Goal: Task Accomplishment & Management: Use online tool/utility

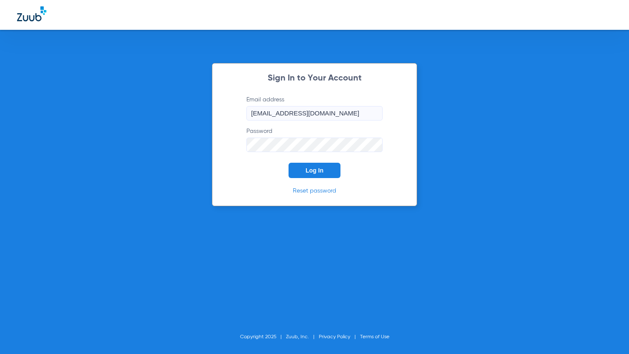
click at [308, 166] on button "Log In" at bounding box center [315, 170] width 52 height 15
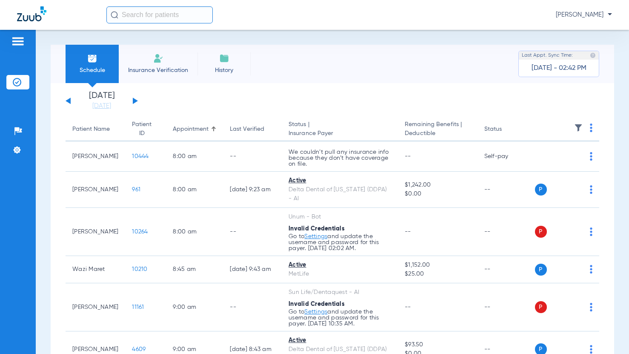
click at [134, 101] on button at bounding box center [135, 101] width 5 height 6
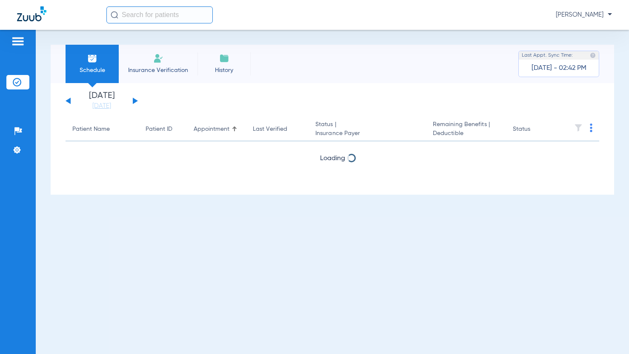
click at [134, 101] on button at bounding box center [135, 101] width 5 height 6
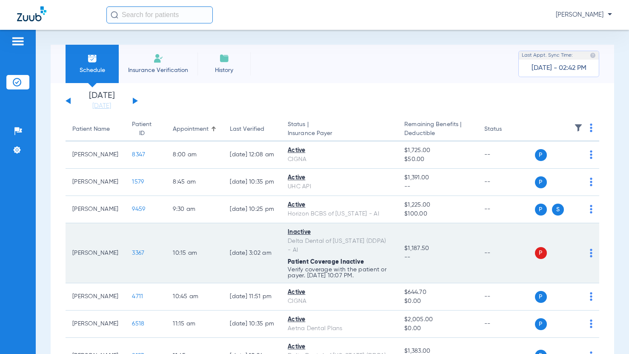
click at [586, 251] on td "P S" at bounding box center [567, 253] width 65 height 60
click at [590, 253] on img at bounding box center [591, 253] width 3 height 9
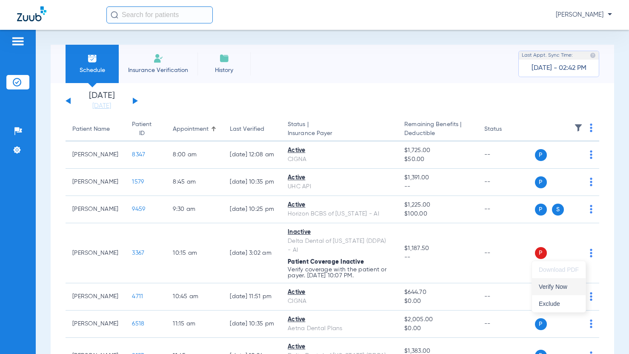
click at [564, 284] on span "Verify Now" at bounding box center [559, 287] width 40 height 6
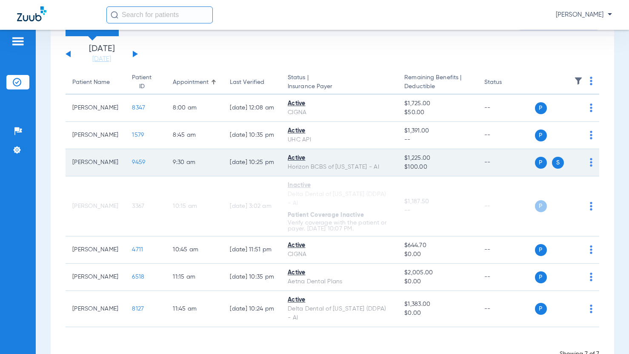
scroll to position [32, 0]
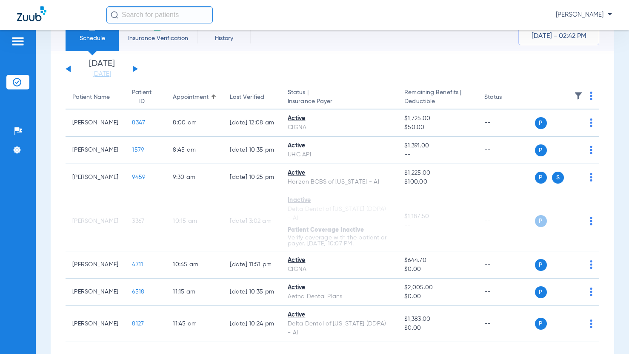
click at [66, 69] on button at bounding box center [68, 69] width 5 height 6
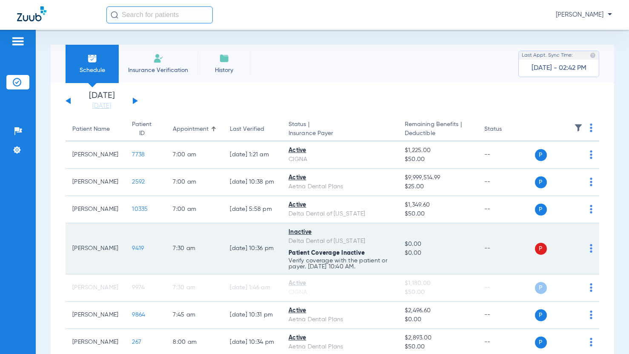
click at [590, 247] on img at bounding box center [591, 248] width 3 height 9
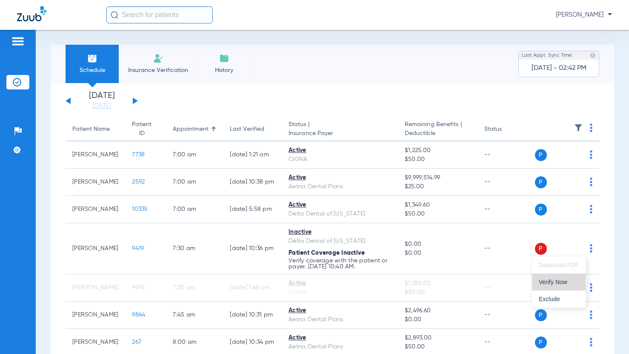
click at [572, 287] on button "Verify Now" at bounding box center [559, 281] width 54 height 17
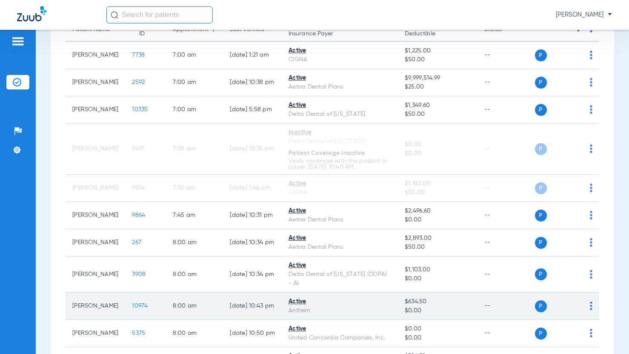
scroll to position [128, 0]
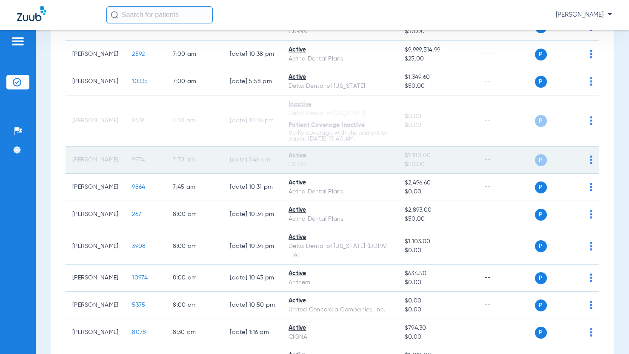
click at [590, 159] on img at bounding box center [591, 159] width 3 height 9
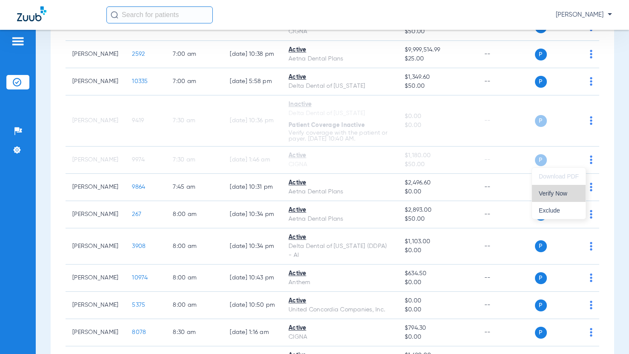
click at [568, 196] on span "Verify Now" at bounding box center [559, 193] width 40 height 6
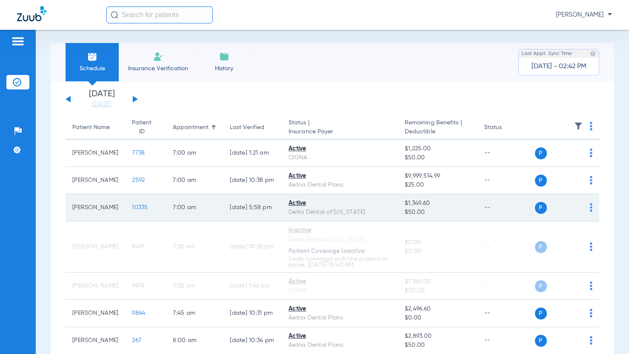
scroll to position [0, 0]
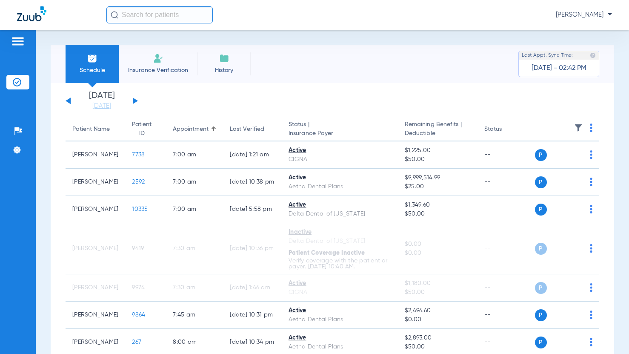
click at [132, 99] on div "[DATE] [DATE] [DATE] [DATE] [DATE] [DATE] [DATE] [DATE] [DATE] [DATE] [DATE] [D…" at bounding box center [102, 101] width 72 height 19
click at [134, 101] on button at bounding box center [135, 101] width 5 height 6
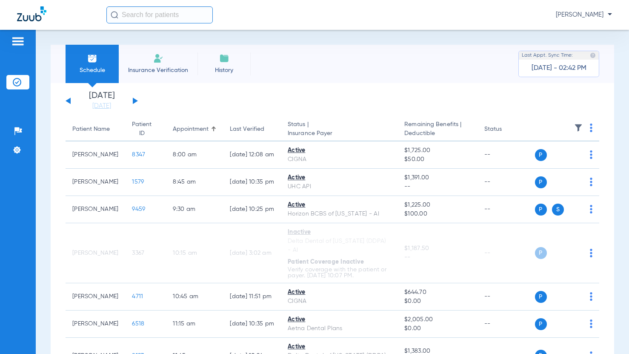
click at [134, 101] on button at bounding box center [135, 101] width 5 height 6
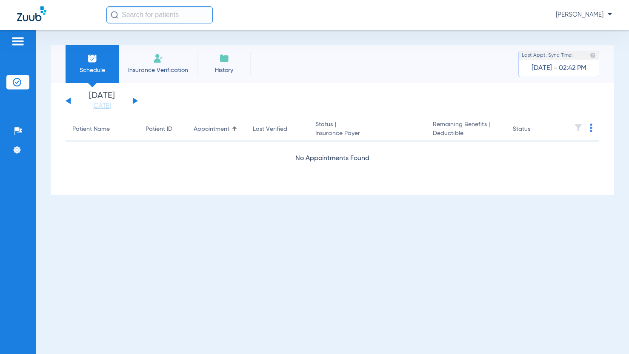
click at [134, 101] on button at bounding box center [135, 101] width 5 height 6
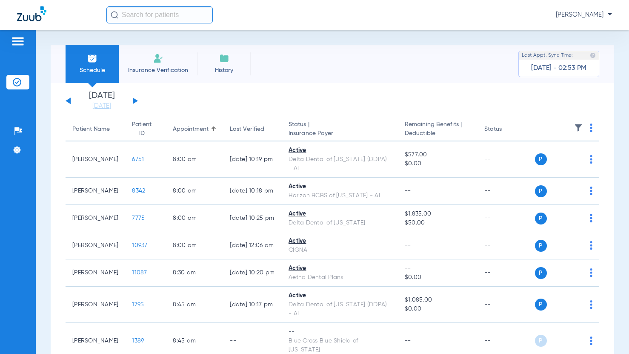
click at [132, 102] on div "[DATE] [DATE] [DATE] [DATE] [DATE] [DATE] [DATE] [DATE] [DATE] [DATE] [DATE] [D…" at bounding box center [102, 101] width 72 height 19
click at [132, 101] on div "[DATE] [DATE] [DATE] [DATE] [DATE] [DATE] [DATE] [DATE] [DATE] [DATE] [DATE] [D…" at bounding box center [102, 101] width 72 height 19
click at [135, 100] on button at bounding box center [135, 101] width 5 height 6
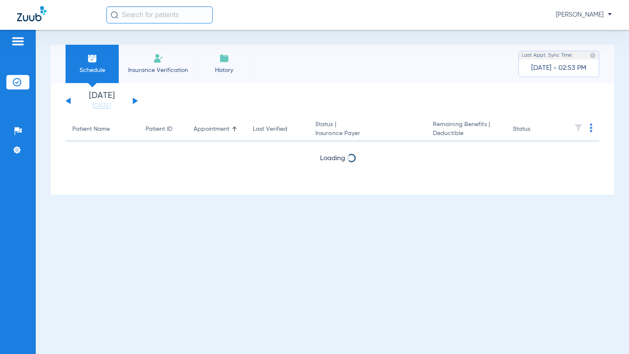
click at [135, 100] on button at bounding box center [135, 101] width 5 height 6
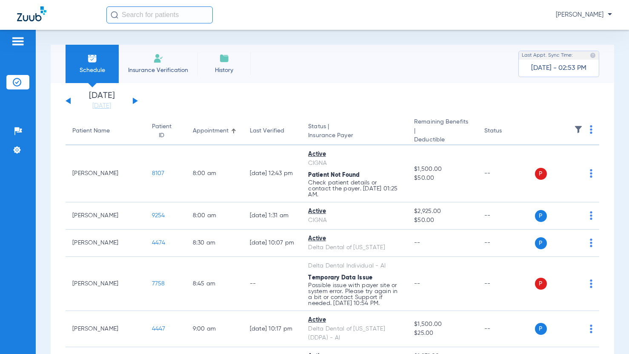
click at [70, 100] on button at bounding box center [68, 101] width 5 height 6
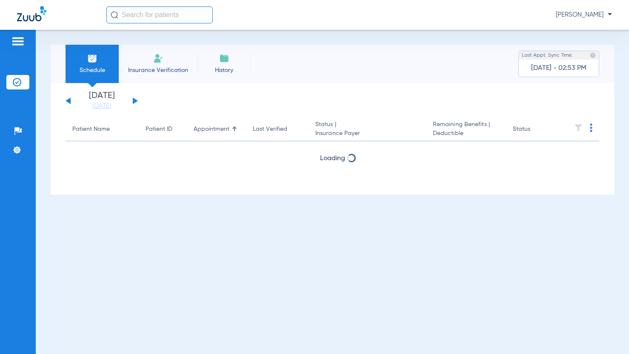
click at [70, 100] on button at bounding box center [68, 101] width 5 height 6
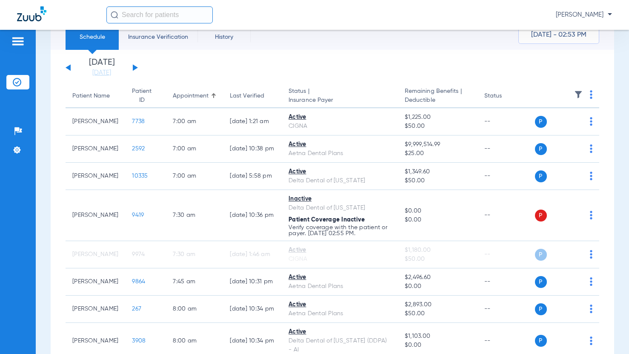
scroll to position [43, 0]
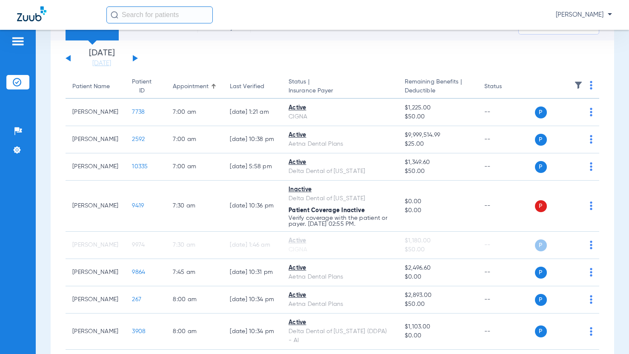
click at [136, 61] on div "[DATE] [DATE] [DATE] [DATE] [DATE] [DATE] [DATE] [DATE] [DATE] [DATE] [DATE] [D…" at bounding box center [102, 58] width 72 height 19
click at [134, 57] on button at bounding box center [135, 58] width 5 height 6
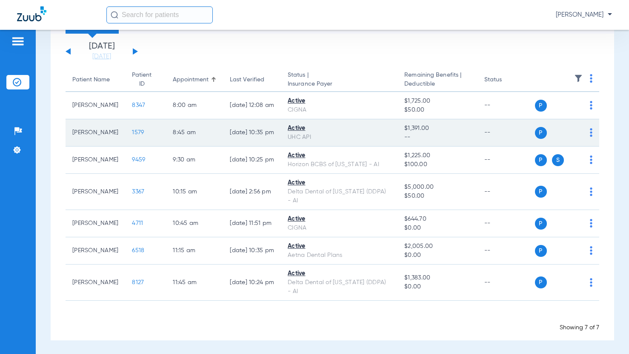
scroll to position [51, 0]
